Goal: Task Accomplishment & Management: Use online tool/utility

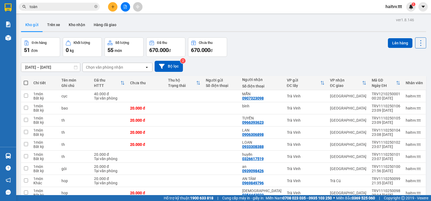
click at [95, 7] on icon "close-circle" at bounding box center [95, 6] width 3 height 3
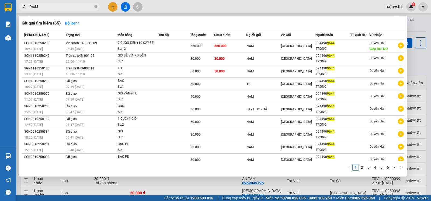
type input "9644"
click at [125, 6] on div at bounding box center [215, 100] width 431 height 201
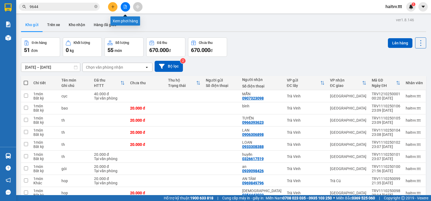
click at [124, 8] on icon "file-add" at bounding box center [125, 7] width 4 height 4
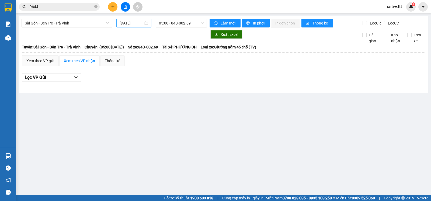
click at [128, 25] on input "[DATE]" at bounding box center [131, 23] width 24 height 6
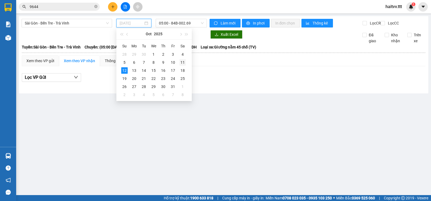
click at [181, 62] on div "11" at bounding box center [182, 62] width 6 height 6
type input "[DATE]"
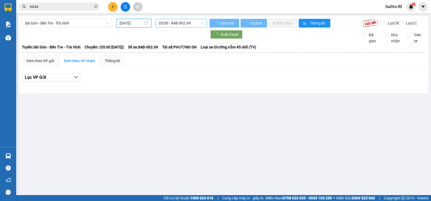
click at [173, 23] on span "05:00 - 84B-002.69" at bounding box center [181, 23] width 44 height 8
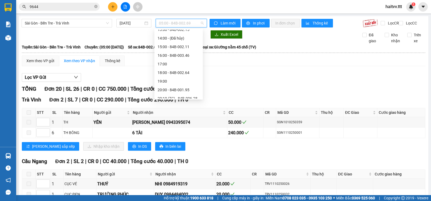
scroll to position [103, 0]
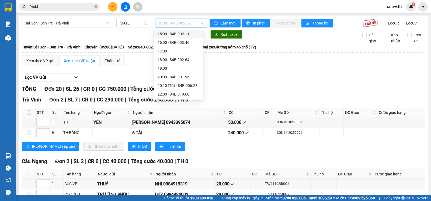
click at [172, 34] on div "15:00 - 84B-002.11" at bounding box center [178, 34] width 42 height 6
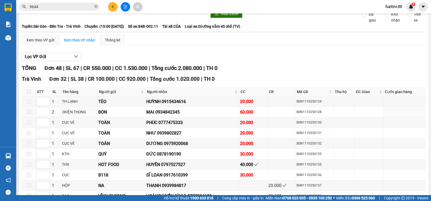
scroll to position [95, 0]
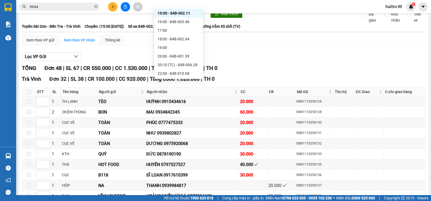
type input "0"
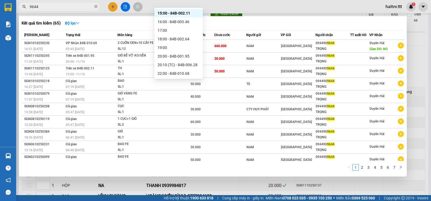
click at [66, 5] on input "9644" at bounding box center [62, 7] width 64 height 6
